Goal: Task Accomplishment & Management: Manage account settings

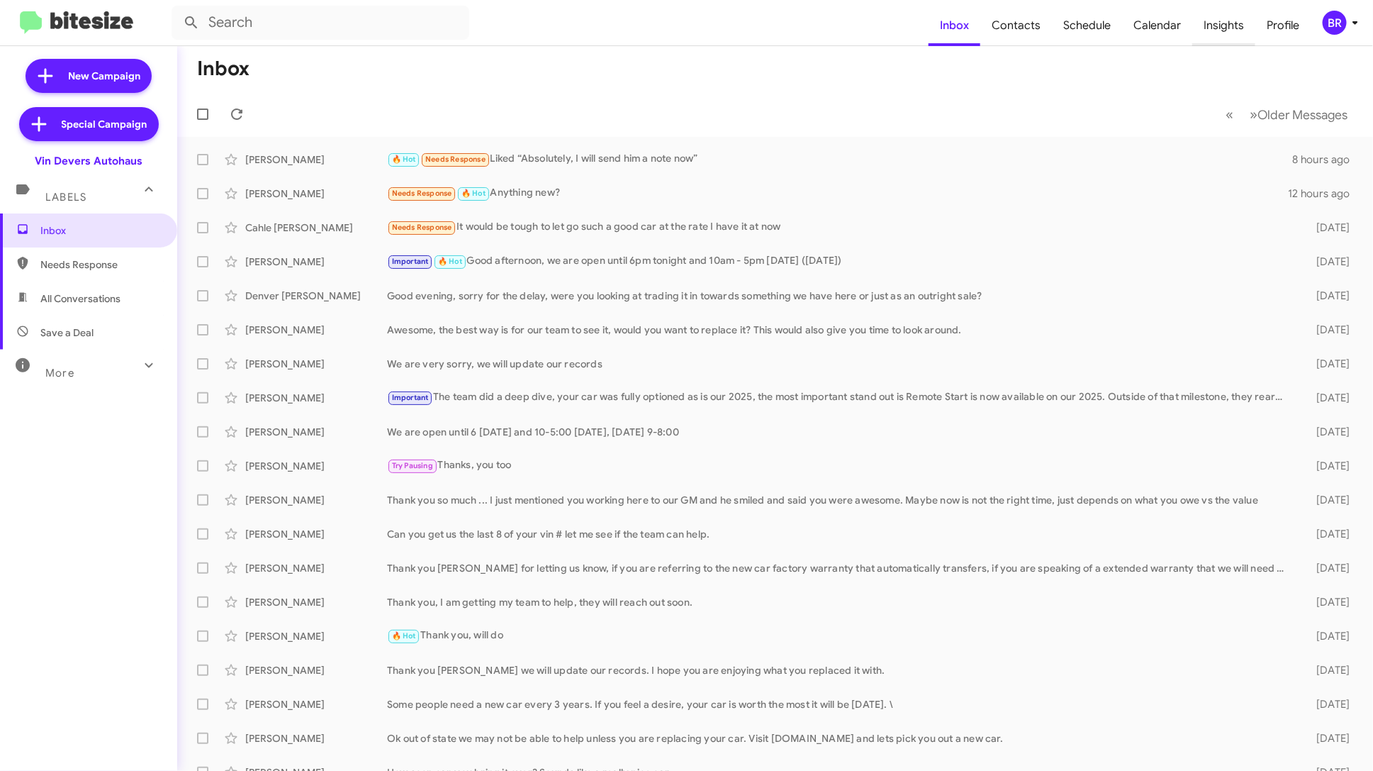
click at [1230, 23] on span "Insights" at bounding box center [1223, 25] width 63 height 41
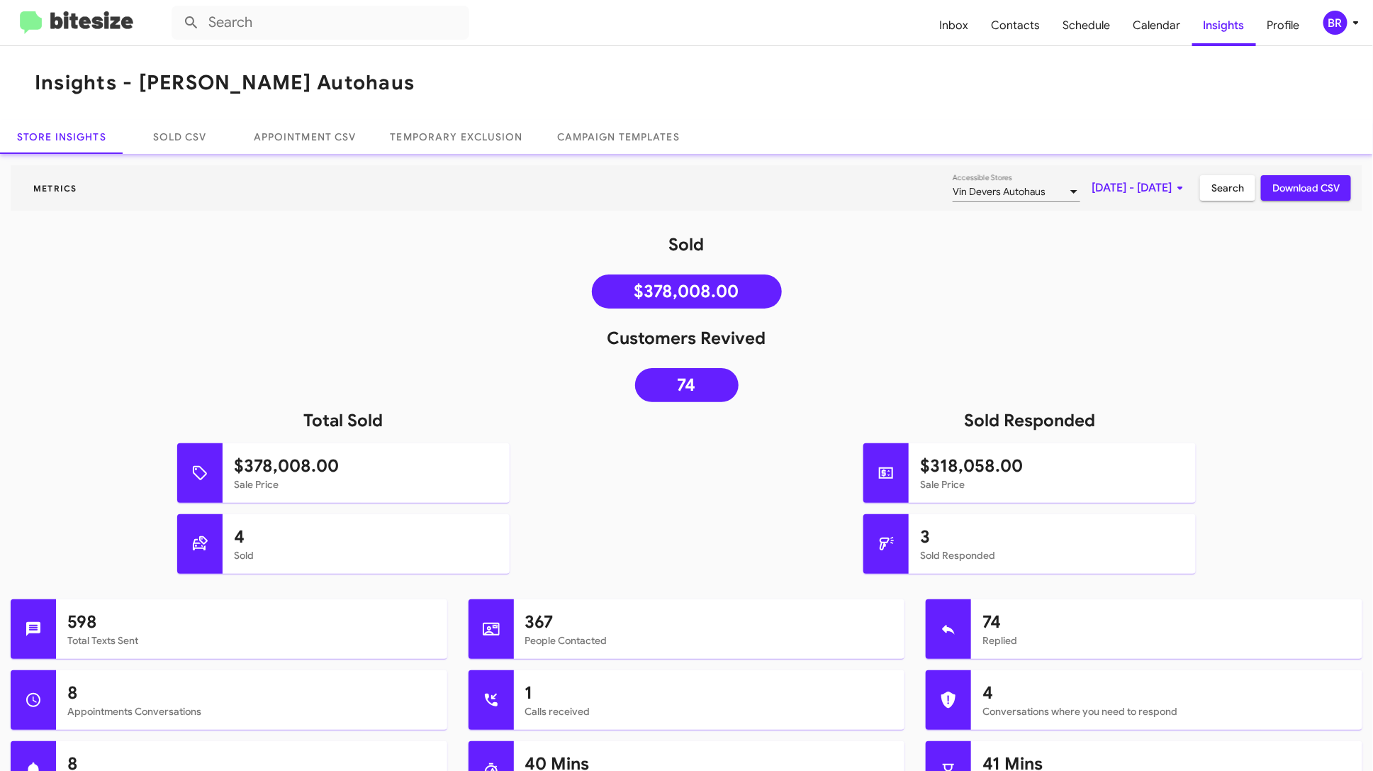
click at [1338, 11] on div "BR" at bounding box center [1336, 23] width 24 height 24
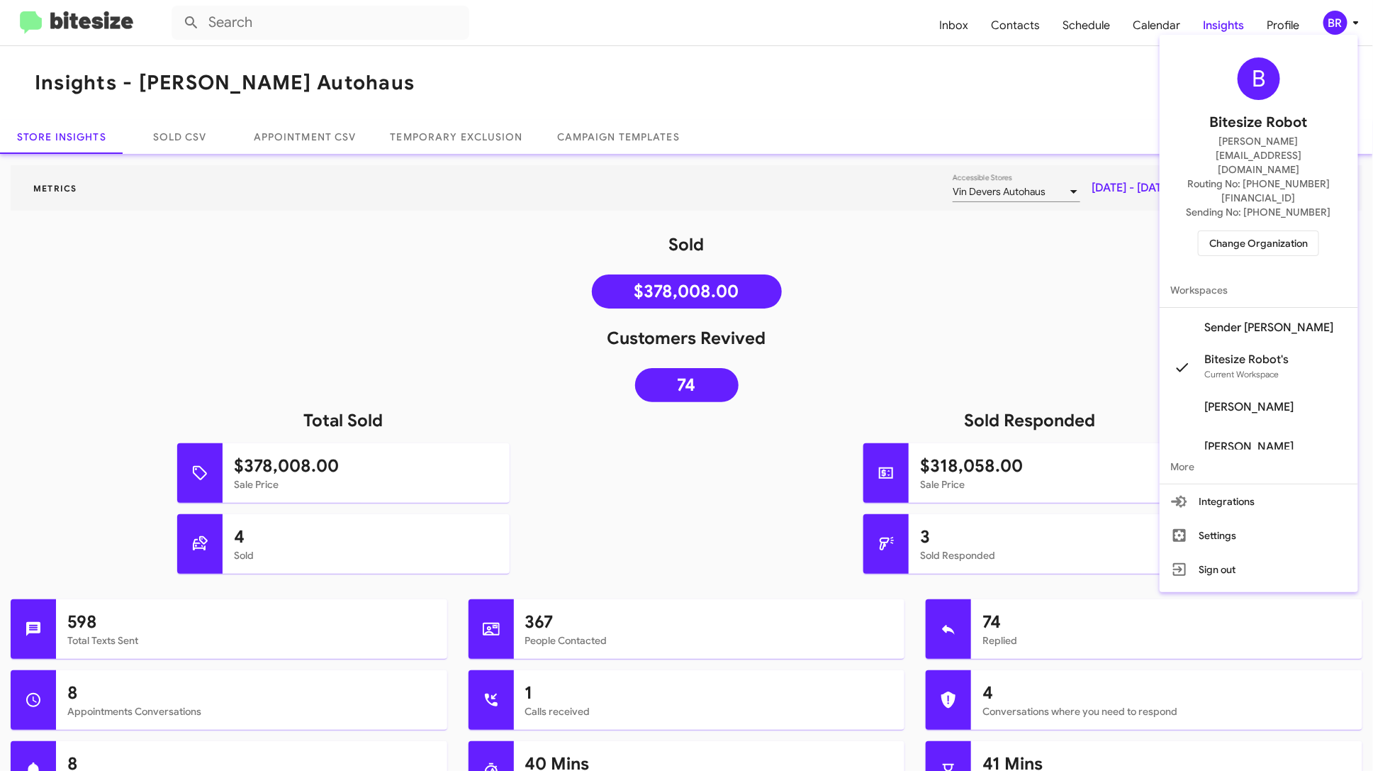
click at [1296, 231] on span "Change Organization" at bounding box center [1258, 243] width 99 height 24
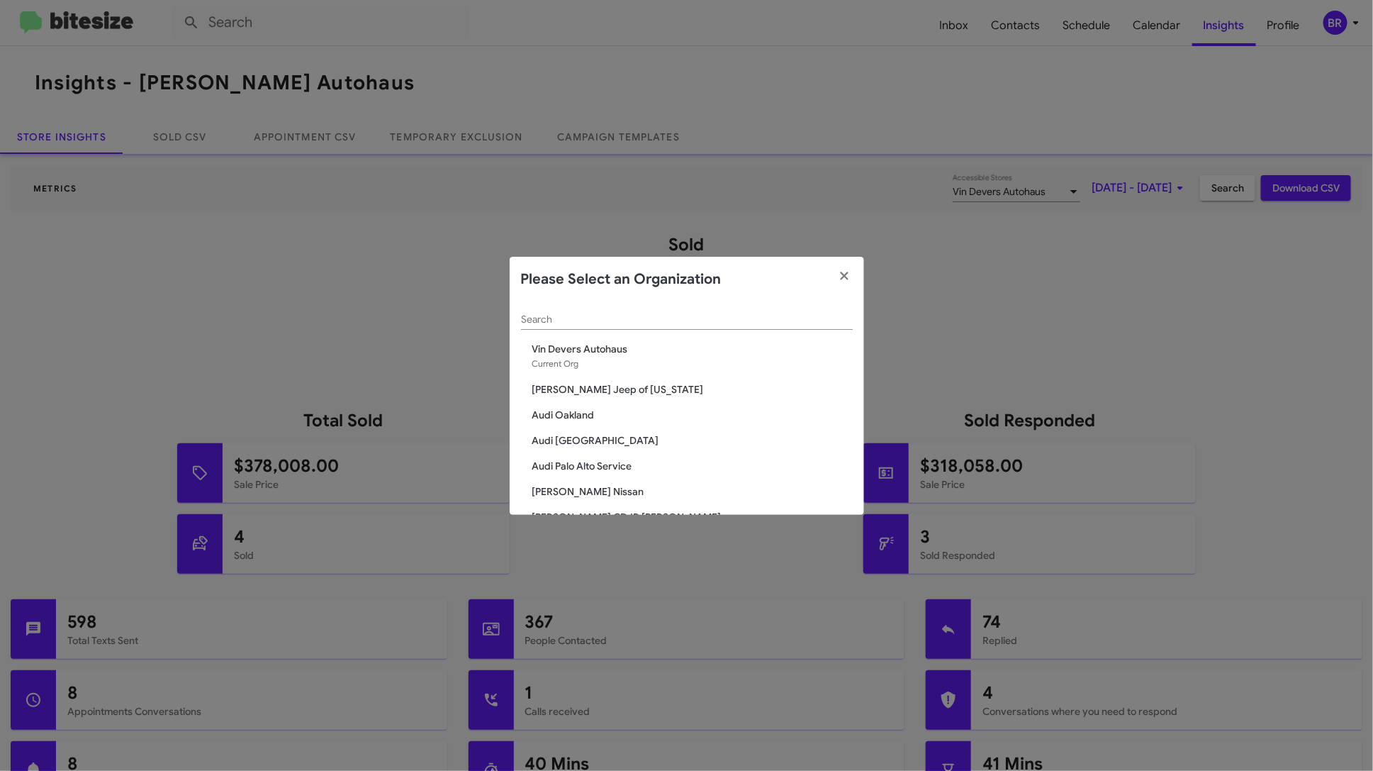
click at [746, 316] on input "Search" at bounding box center [687, 319] width 332 height 11
click at [622, 389] on span "[PERSON_NAME] Jeep of [US_STATE]" at bounding box center [692, 389] width 320 height 14
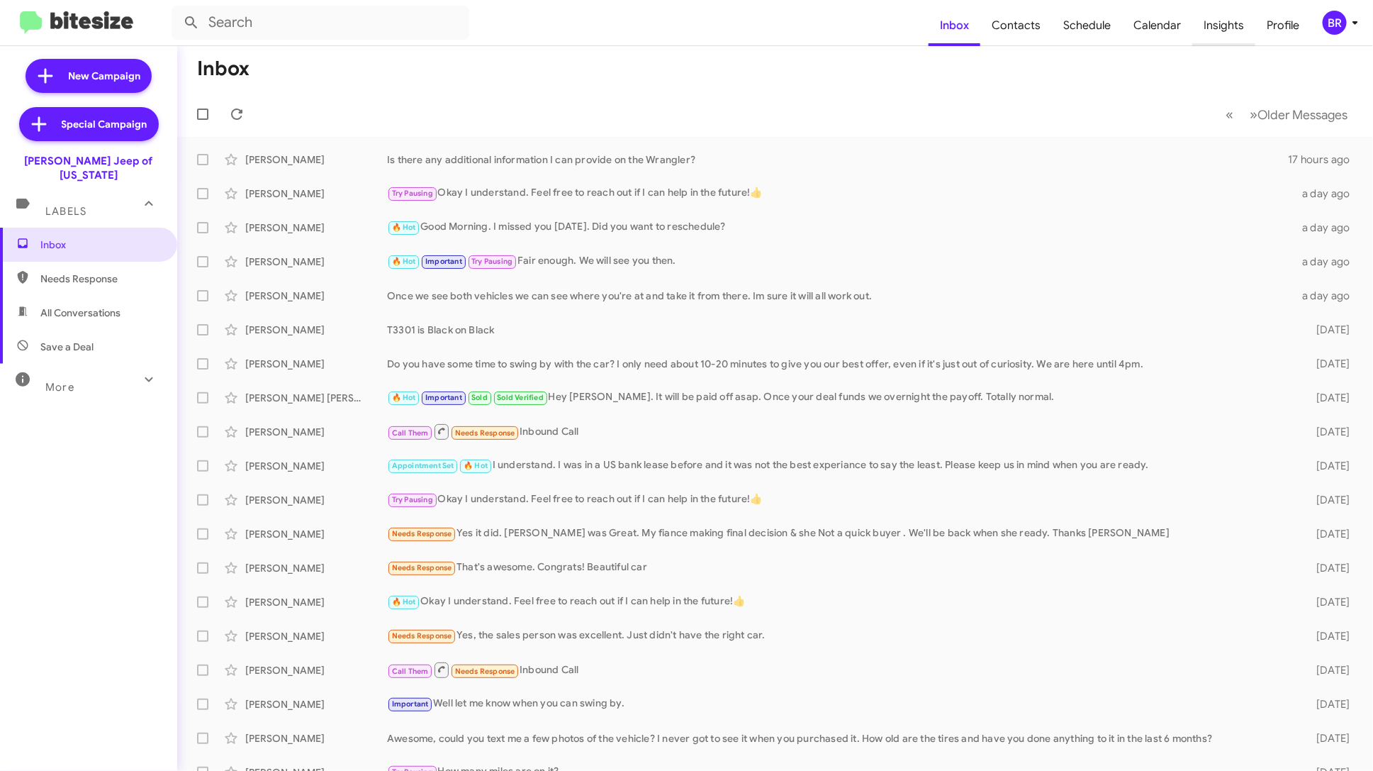
click at [1224, 33] on span "Insights" at bounding box center [1223, 25] width 63 height 41
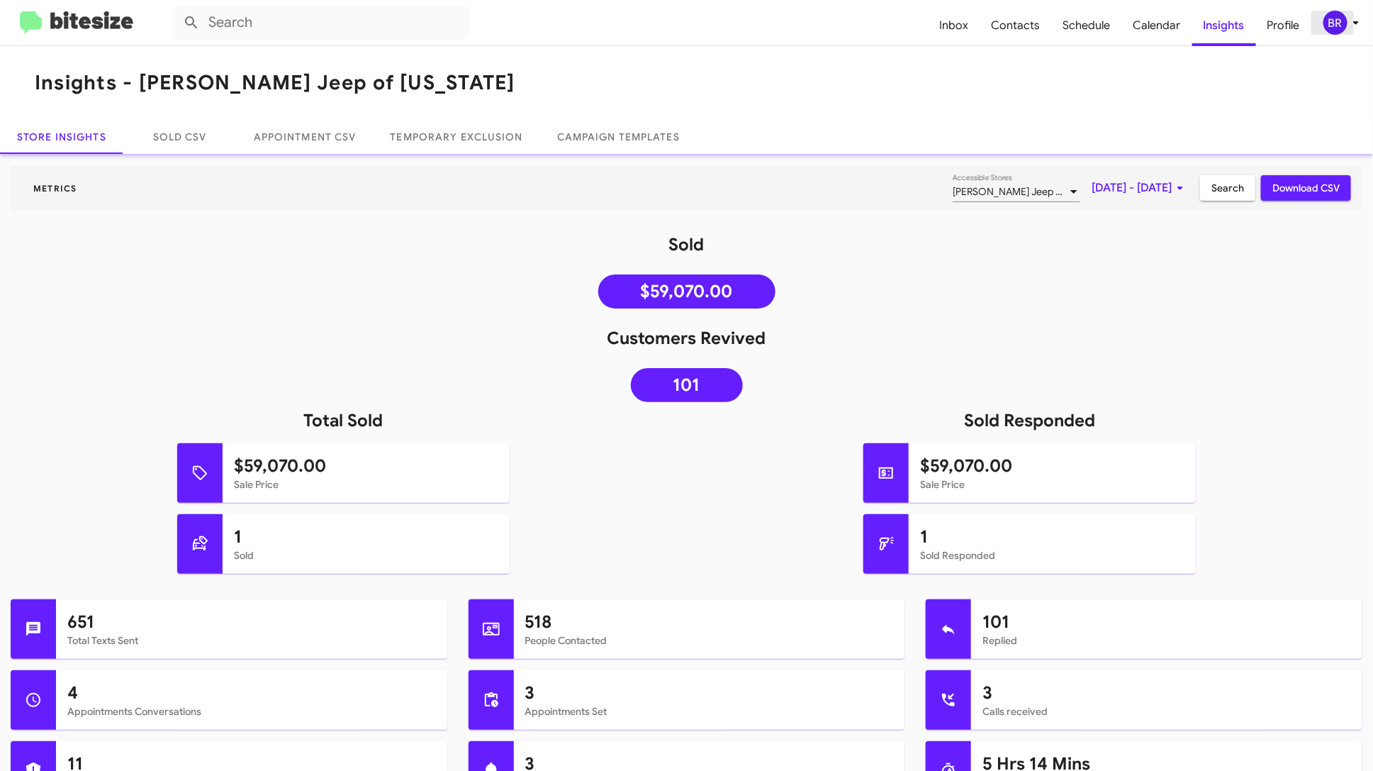
click at [1344, 28] on div "BR" at bounding box center [1336, 23] width 24 height 24
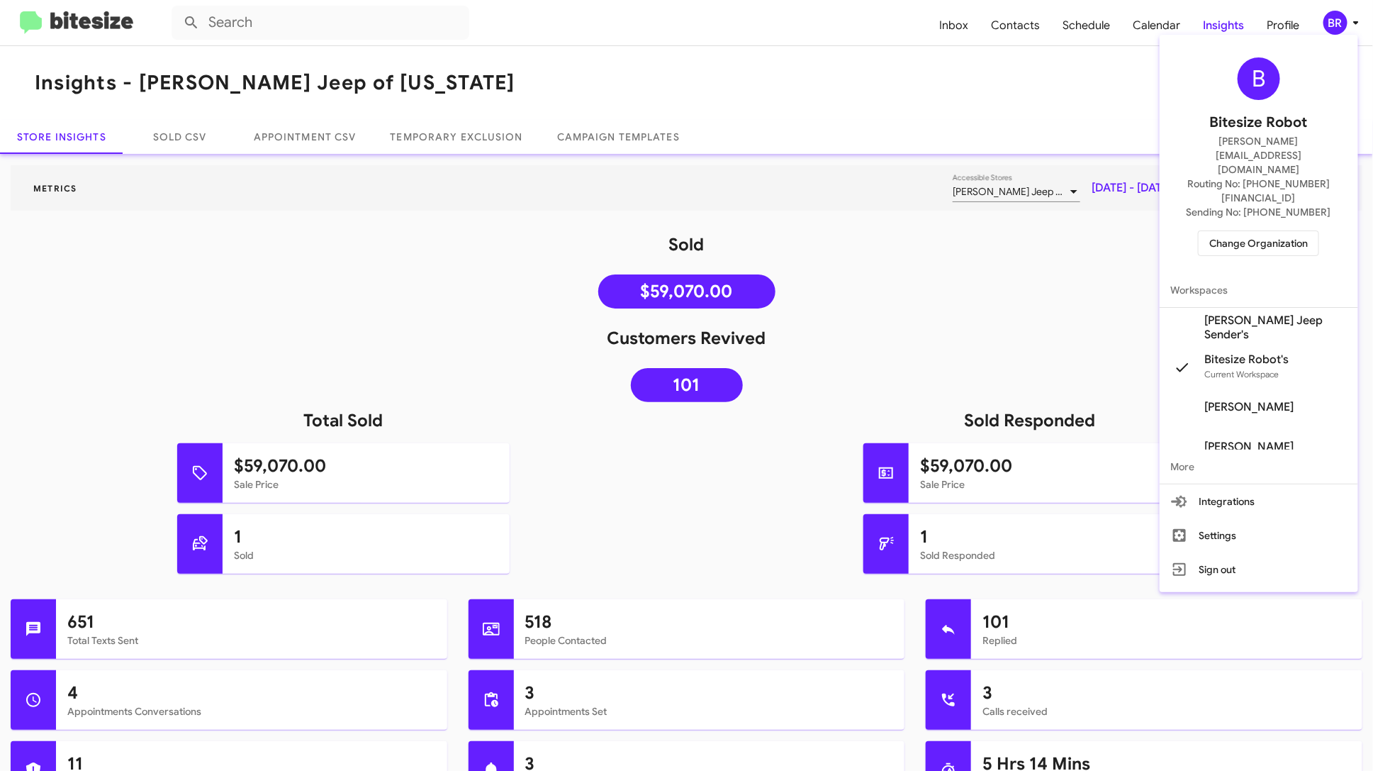
click at [1273, 231] on span "Change Organization" at bounding box center [1258, 243] width 99 height 24
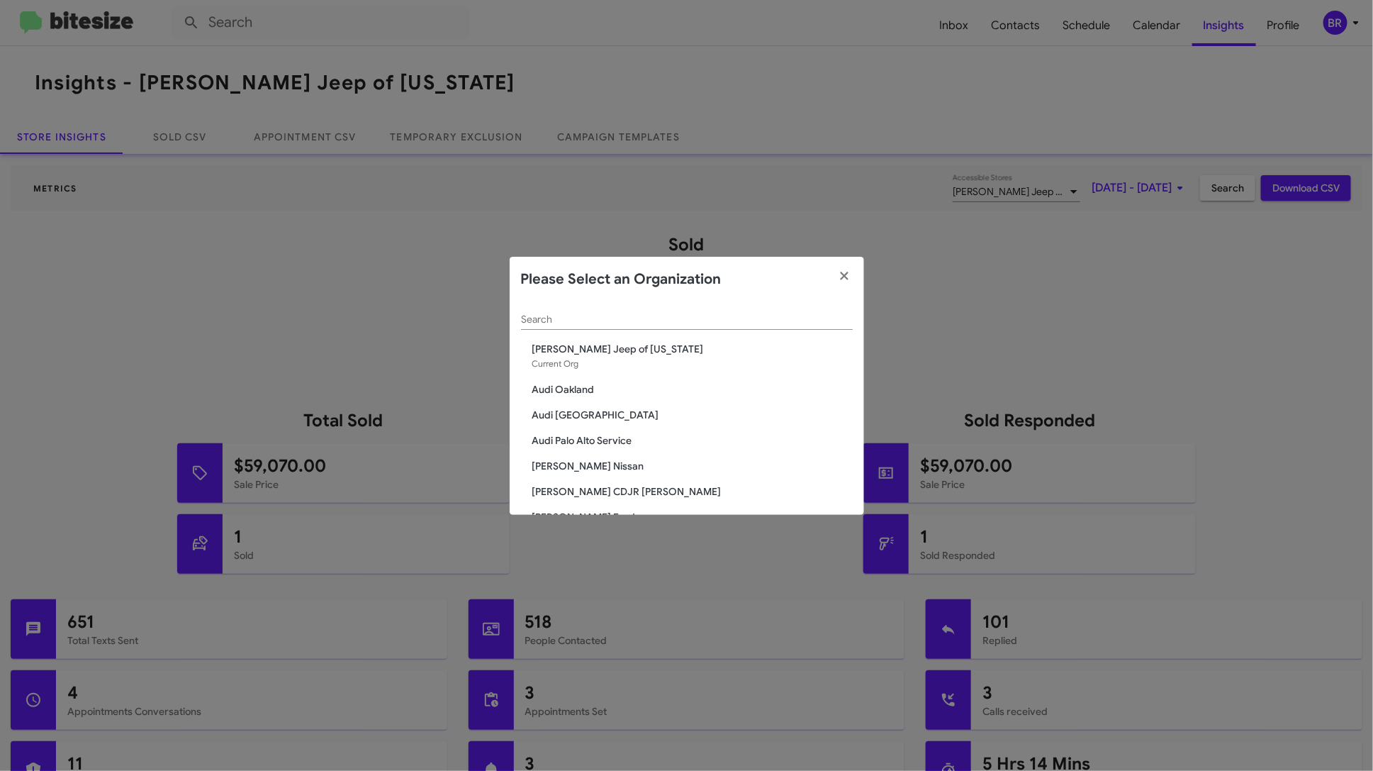
click at [976, 276] on modal-container "Please Select an Organization Search Adams Jeep of Maryland Current Org Audi Oa…" at bounding box center [686, 385] width 1373 height 771
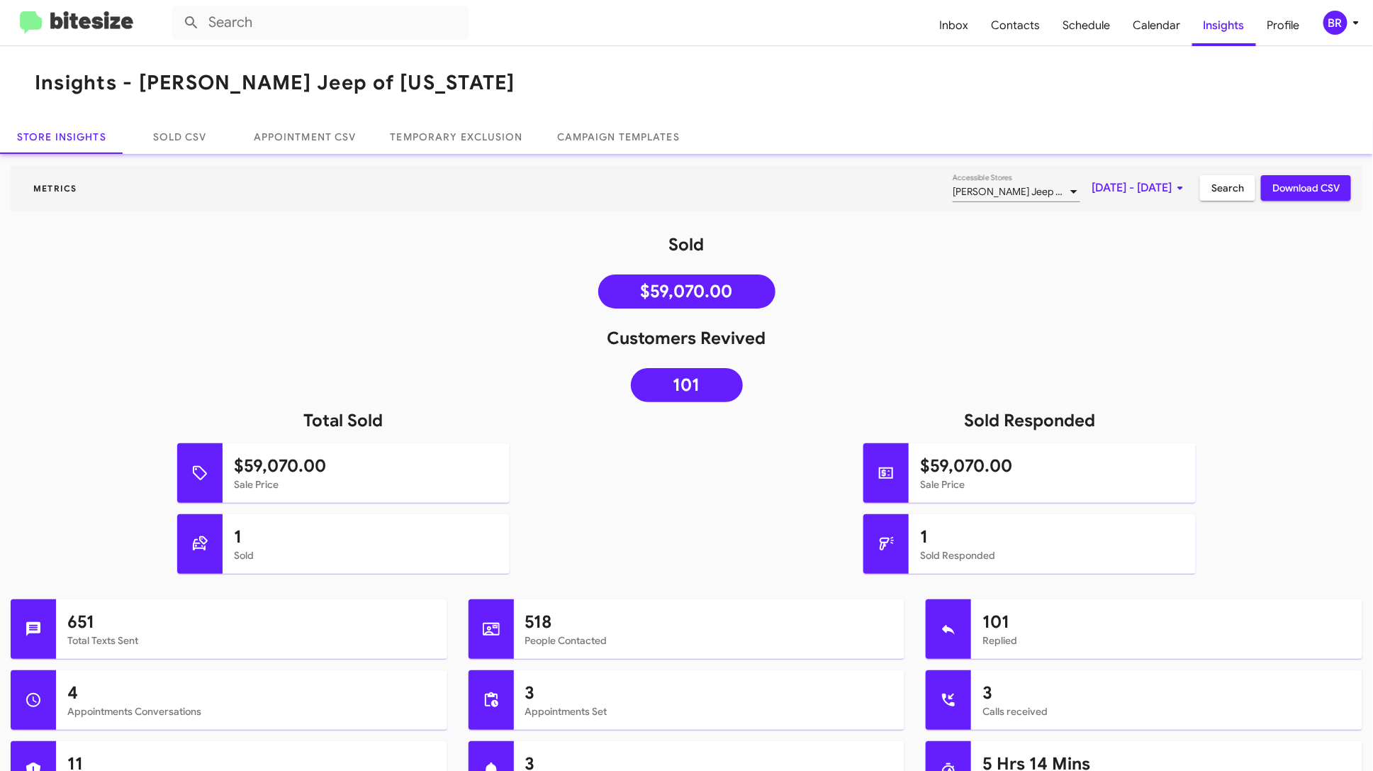
click at [1000, 196] on span "[PERSON_NAME] Jeep of [US_STATE]" at bounding box center [1034, 191] width 163 height 13
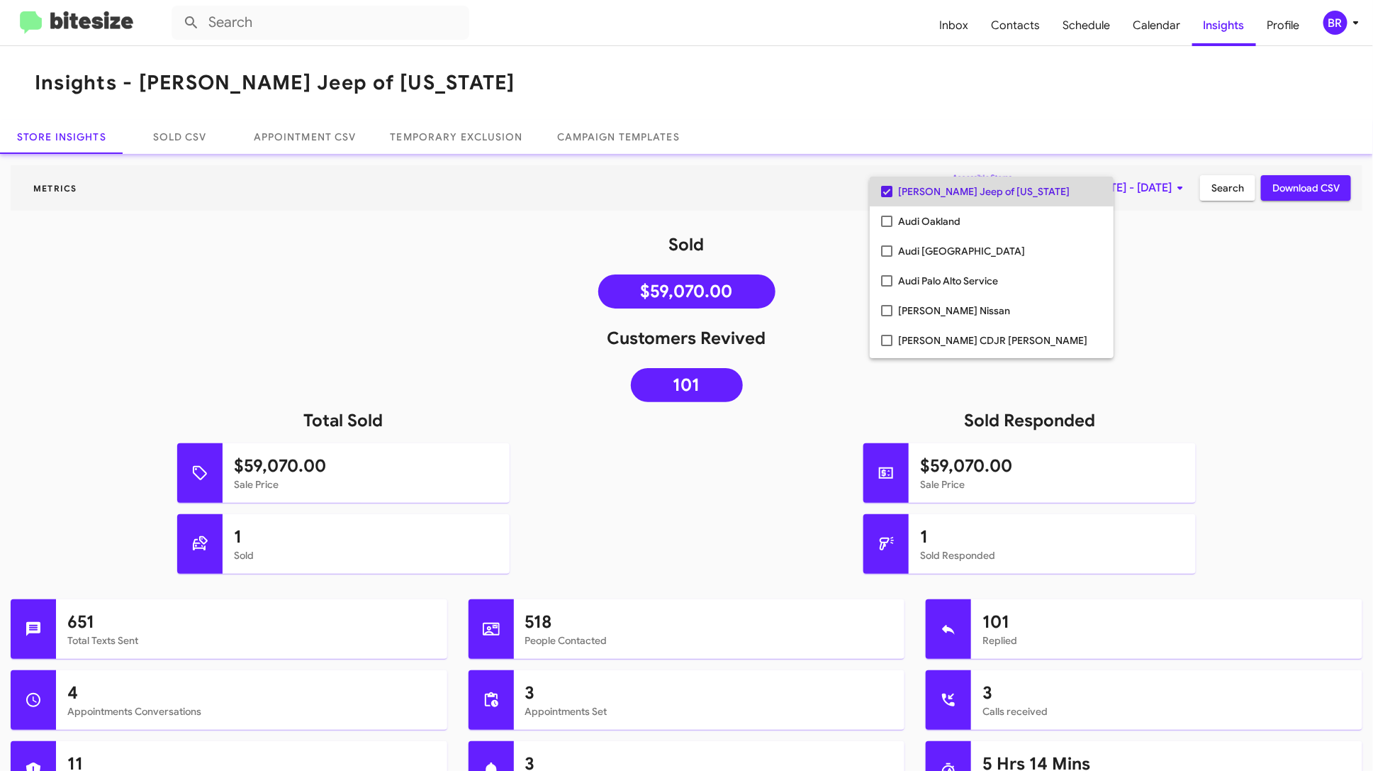
click at [948, 189] on span "[PERSON_NAME] Jeep of [US_STATE]" at bounding box center [1000, 192] width 204 height 30
click at [941, 218] on span "Audi Oakland" at bounding box center [1000, 221] width 204 height 30
click at [1231, 198] on div at bounding box center [686, 385] width 1373 height 771
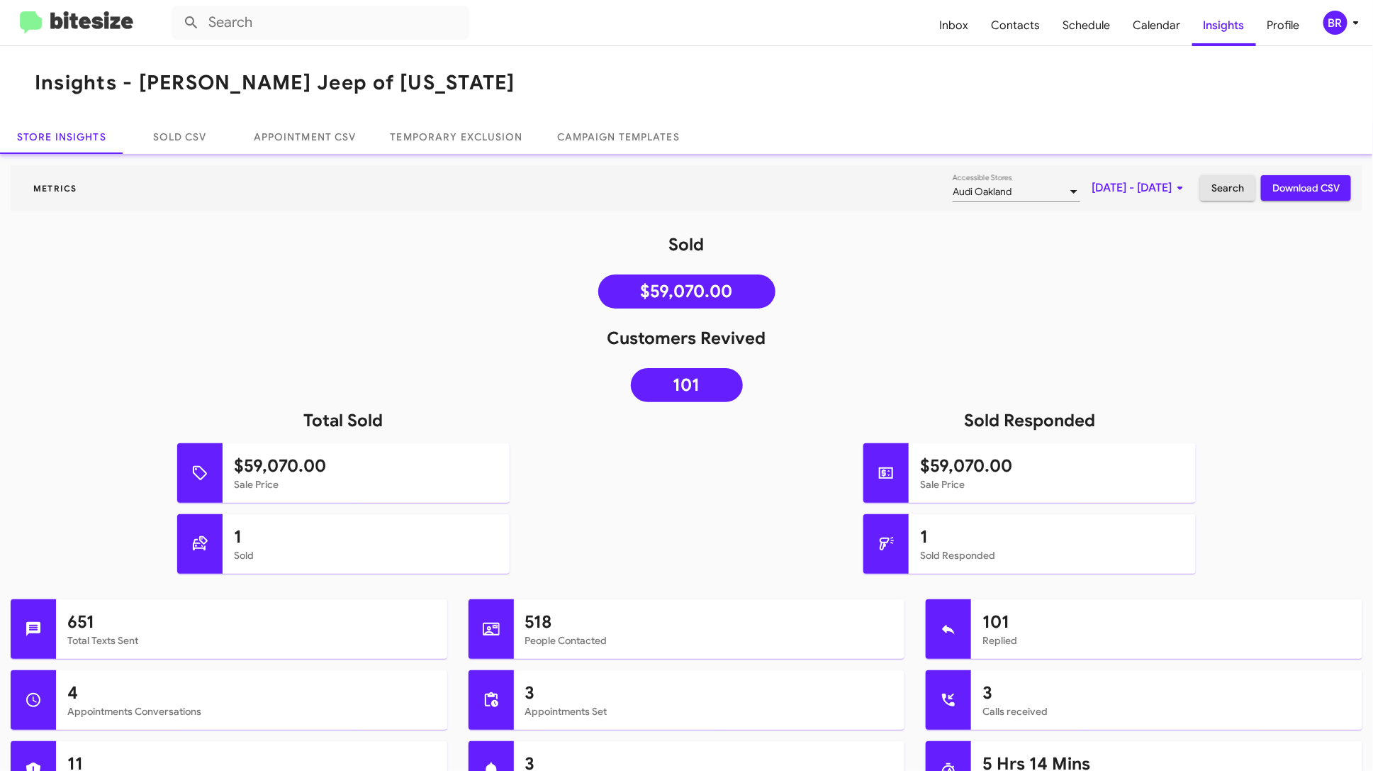
click at [1230, 191] on span "Search" at bounding box center [1228, 188] width 33 height 26
